Goal: Task Accomplishment & Management: Use online tool/utility

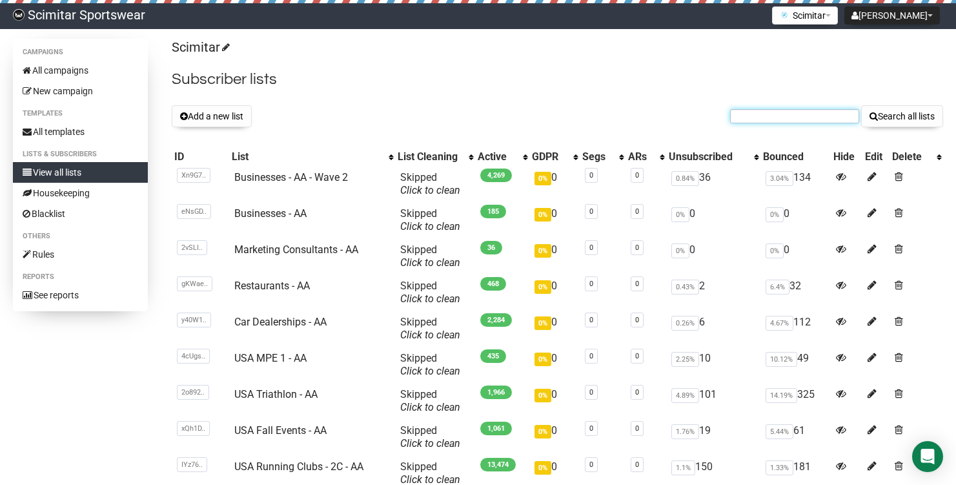
click at [819, 109] on input "text" at bounding box center [794, 116] width 129 height 14
paste input "[EMAIL_ADDRESS][DOMAIN_NAME]"
type input "[EMAIL_ADDRESS][DOMAIN_NAME]"
click at [861, 105] on button "Search all lists" at bounding box center [902, 116] width 82 height 22
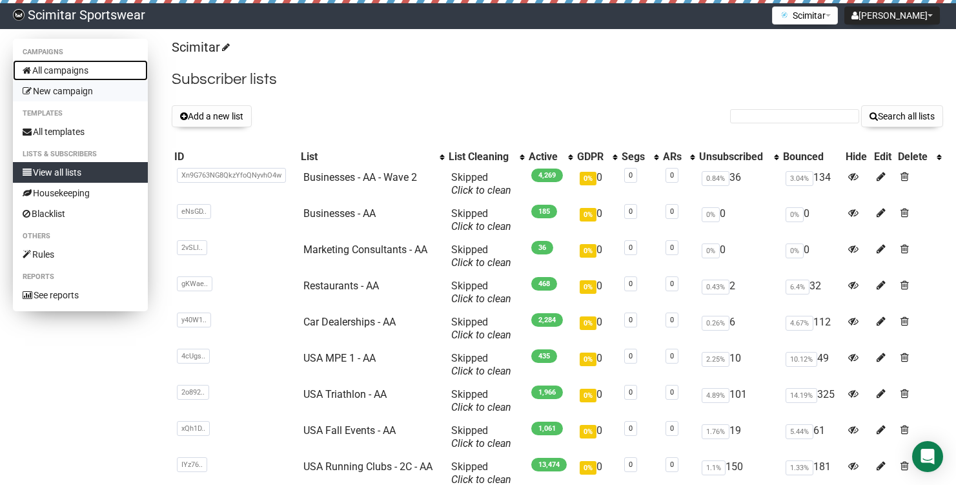
drag, startPoint x: 71, startPoint y: 68, endPoint x: 103, endPoint y: 91, distance: 38.9
click at [72, 68] on link "All campaigns" at bounding box center [80, 70] width 135 height 21
